Goal: Task Accomplishment & Management: Complete application form

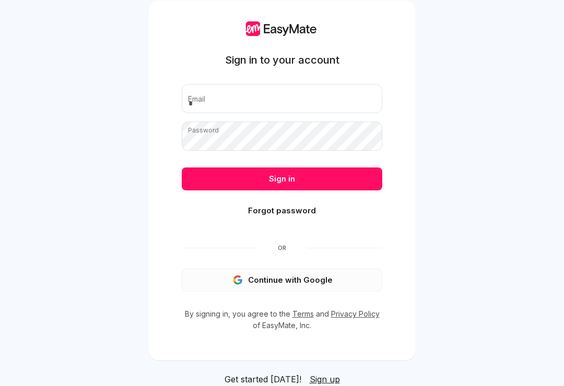
click at [327, 292] on button "Continue with Google" at bounding box center [282, 280] width 200 height 23
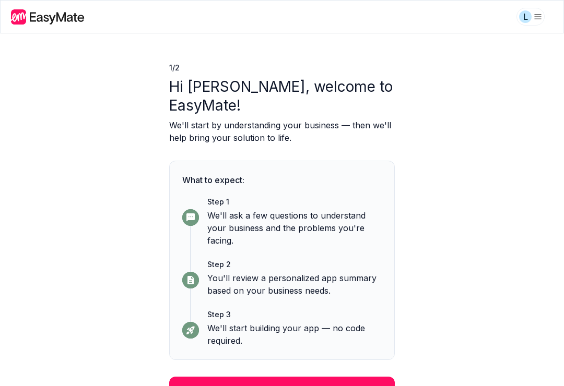
scroll to position [16, 0]
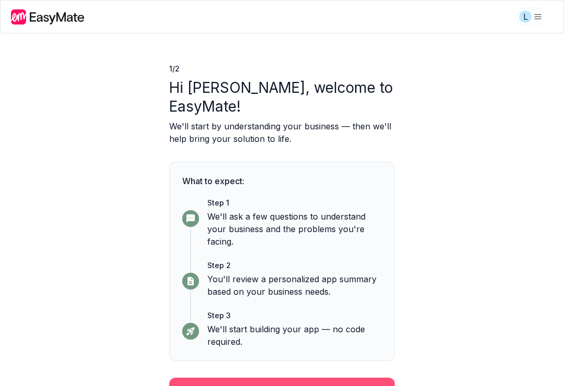
click at [354, 378] on button "Continue" at bounding box center [281, 391] width 225 height 27
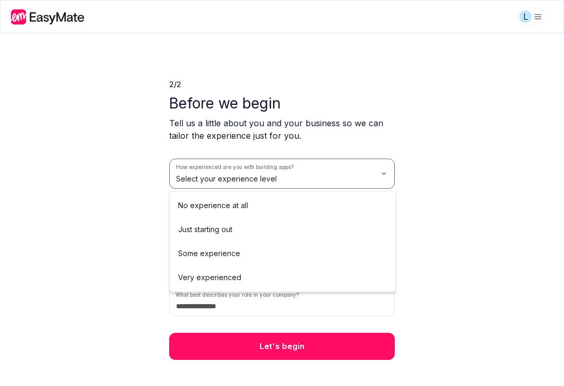
click at [387, 179] on html "L 2 / 2 Before we begin Tell us a little about you and your business so we can …" at bounding box center [282, 193] width 564 height 386
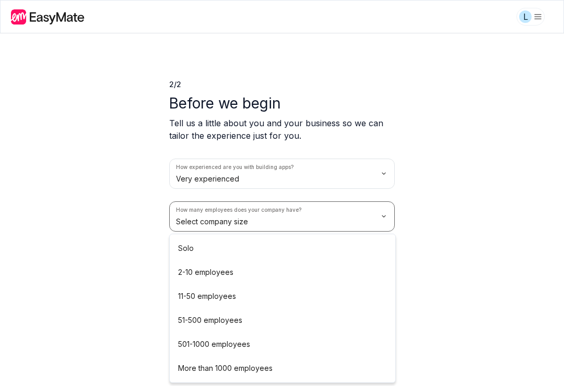
click at [308, 213] on html "L 2 / 2 Before we begin Tell us a little about you and your business so we can …" at bounding box center [282, 193] width 564 height 386
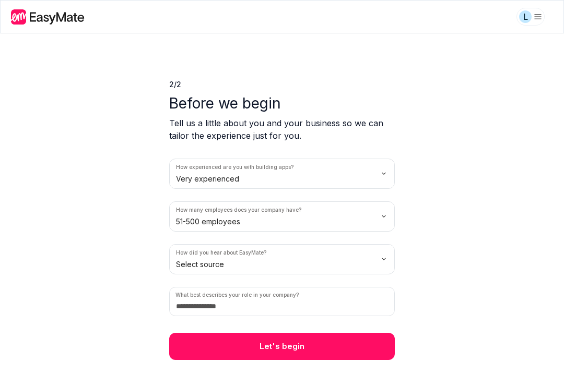
click at [302, 212] on html "L 2 / 2 Before we begin Tell us a little about you and your business so we can …" at bounding box center [282, 193] width 564 height 386
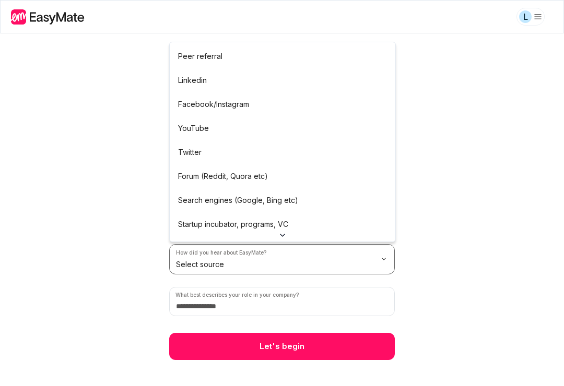
click at [307, 267] on html "L 2 / 2 Before we begin Tell us a little about you and your business so we can …" at bounding box center [282, 193] width 564 height 386
click at [438, 209] on html "L 2 / 2 Before we begin Tell us a little about you and your business so we can …" at bounding box center [282, 193] width 564 height 386
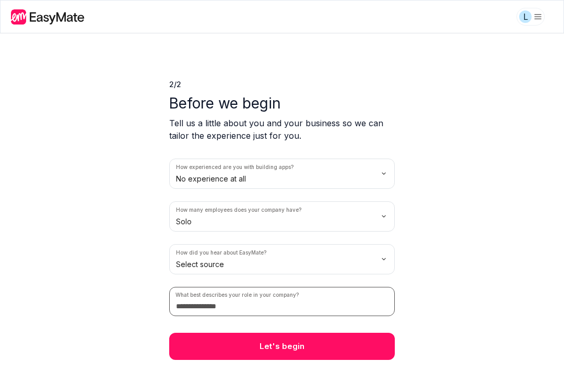
click at [344, 306] on input at bounding box center [281, 301] width 225 height 29
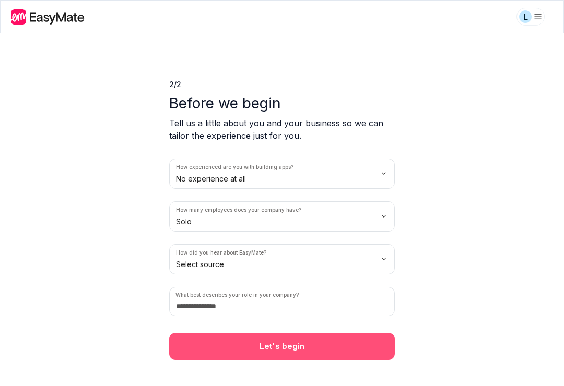
click at [347, 337] on button "Let's begin" at bounding box center [281, 346] width 225 height 27
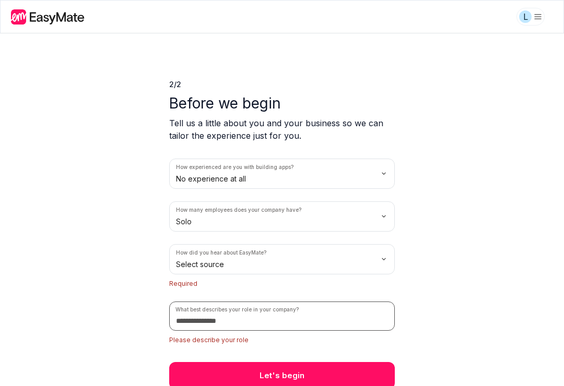
click at [316, 315] on input at bounding box center [281, 316] width 225 height 29
click at [329, 268] on html "L 2 / 2 Before we begin Tell us a little about you and your business so we can …" at bounding box center [282, 193] width 564 height 386
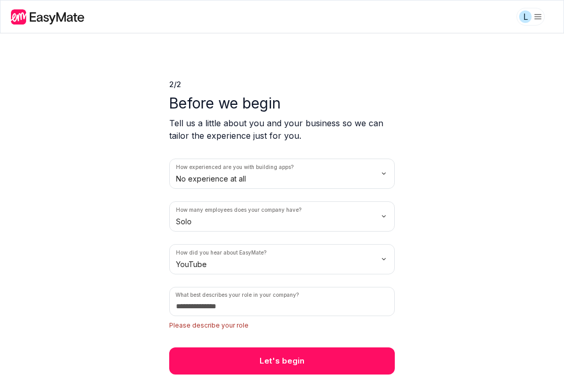
click at [293, 129] on p "Tell us a little about you and your business so we can tailor the experience ju…" at bounding box center [281, 129] width 225 height 25
click at [306, 315] on input at bounding box center [281, 301] width 225 height 29
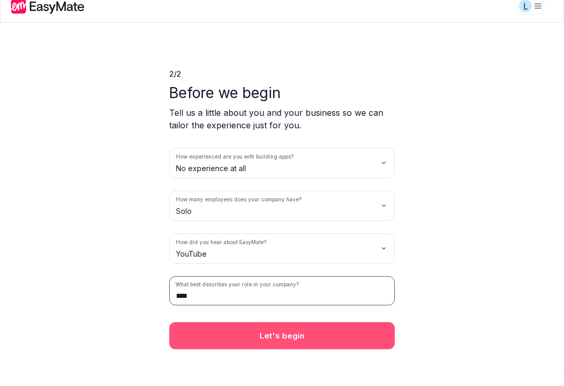
type input "****"
click at [341, 333] on button "Let's begin" at bounding box center [281, 346] width 225 height 27
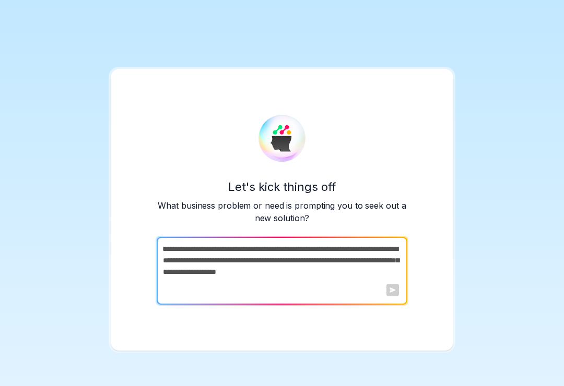
click at [291, 255] on textarea at bounding box center [281, 271] width 248 height 68
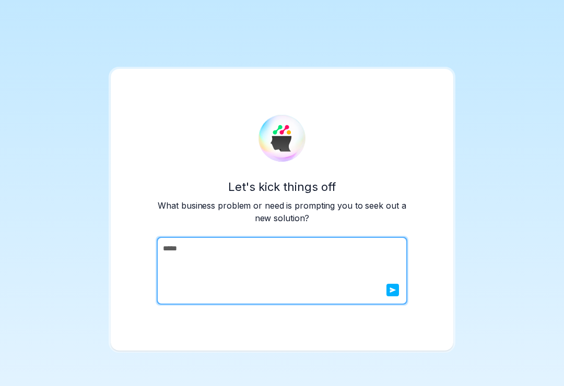
type textarea "*****"
click at [390, 293] on icon "submit" at bounding box center [393, 289] width 6 height 5
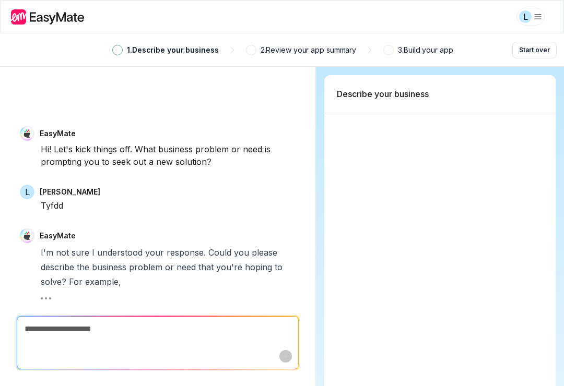
click at [34, 14] on icon at bounding box center [48, 16] width 75 height 15
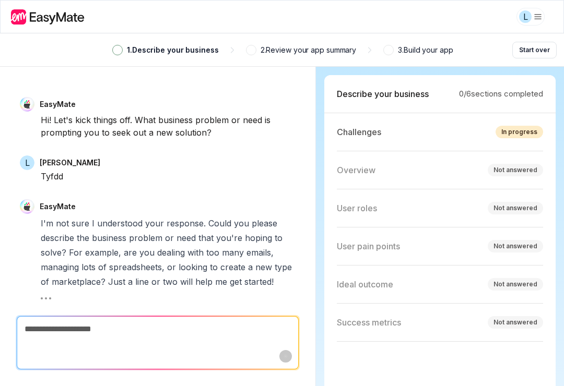
type textarea "*"
